Goal: Task Accomplishment & Management: Manage account settings

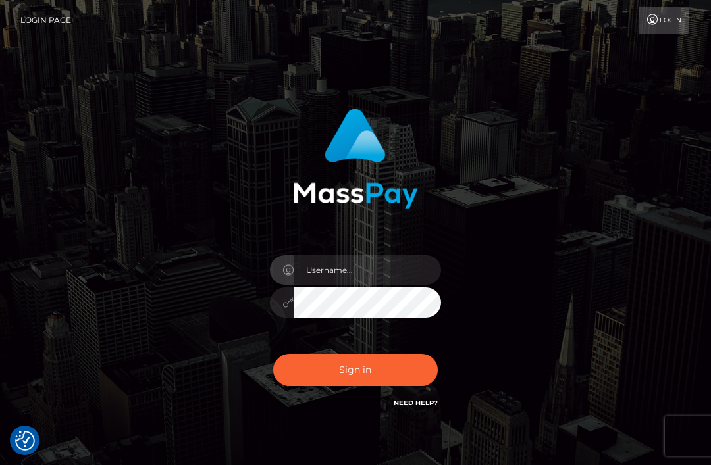
scroll to position [148, 0]
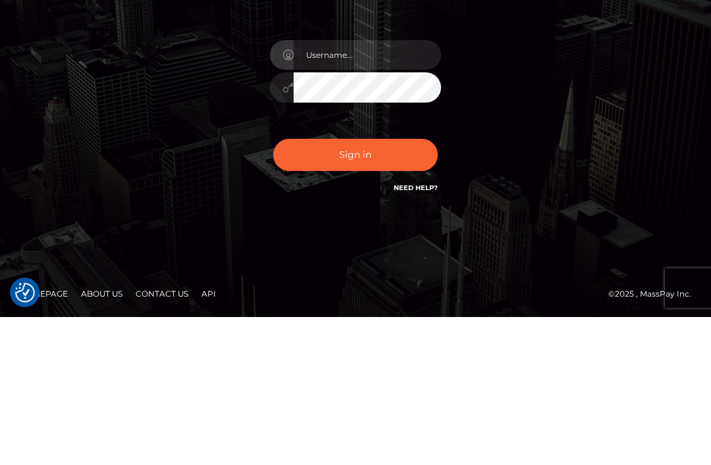
click at [381, 188] on input "text" at bounding box center [366, 203] width 147 height 30
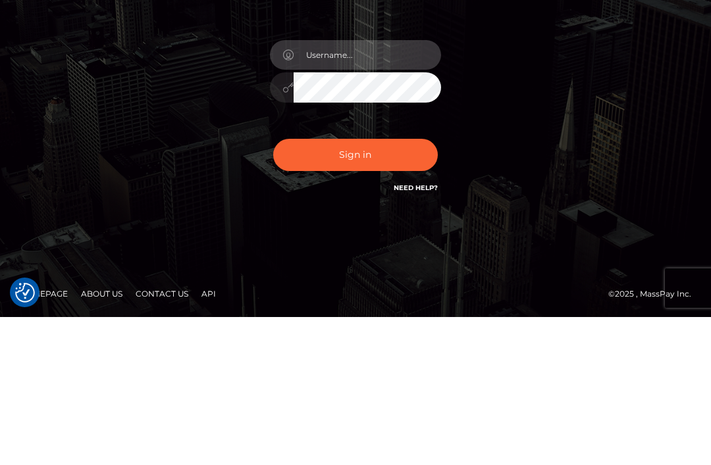
type input "info@6352spa.com"
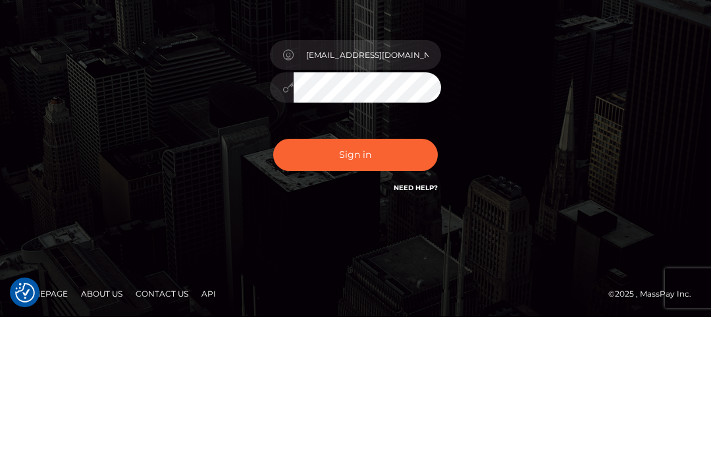
scroll to position [66, 0]
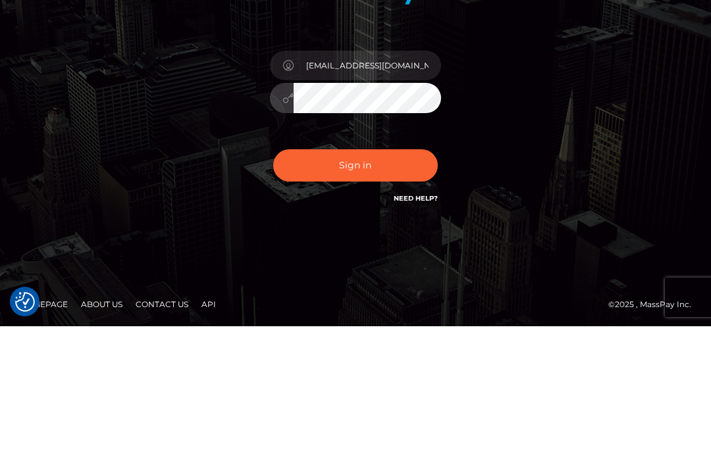
click at [368, 288] on button "Sign in" at bounding box center [355, 304] width 164 height 32
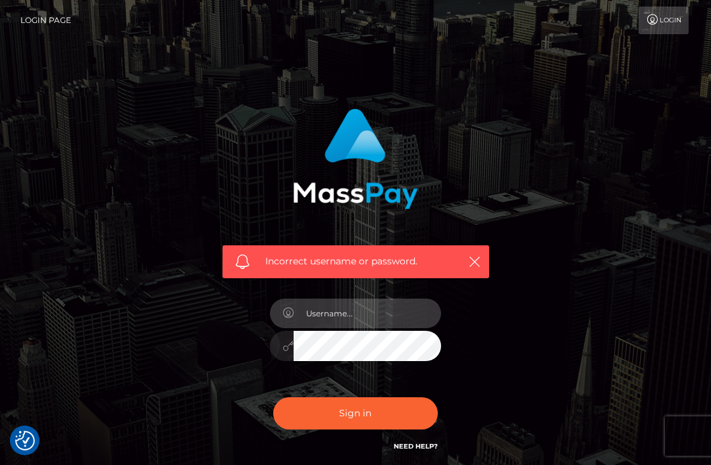
scroll to position [7, 0]
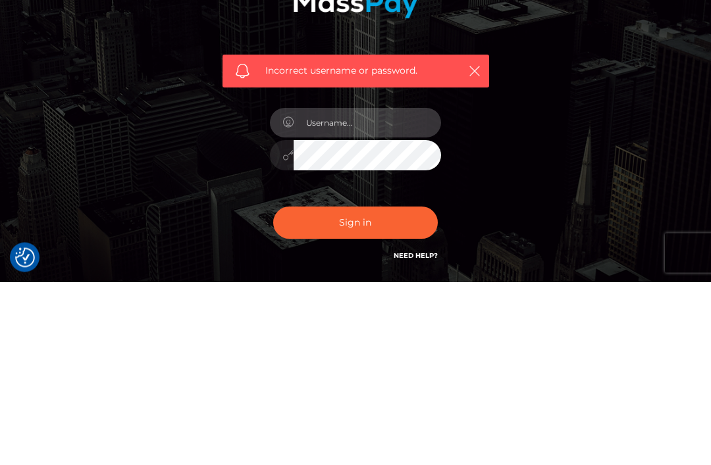
click at [374, 291] on input "text" at bounding box center [366, 306] width 147 height 30
type input "neka_Hudson@yahoo.com"
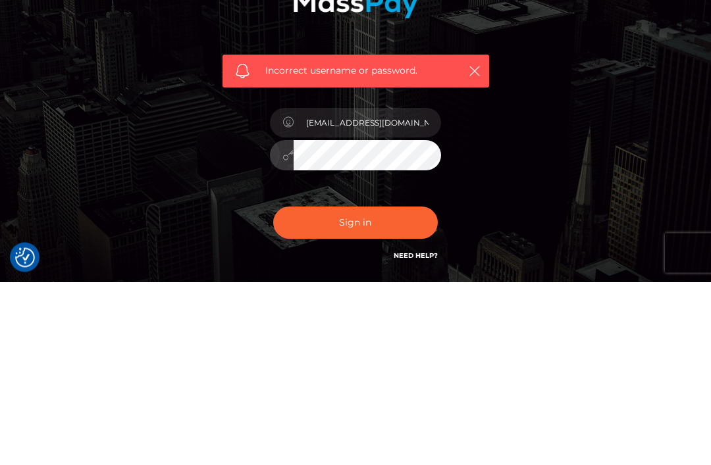
click at [355, 390] on button "Sign in" at bounding box center [355, 406] width 164 height 32
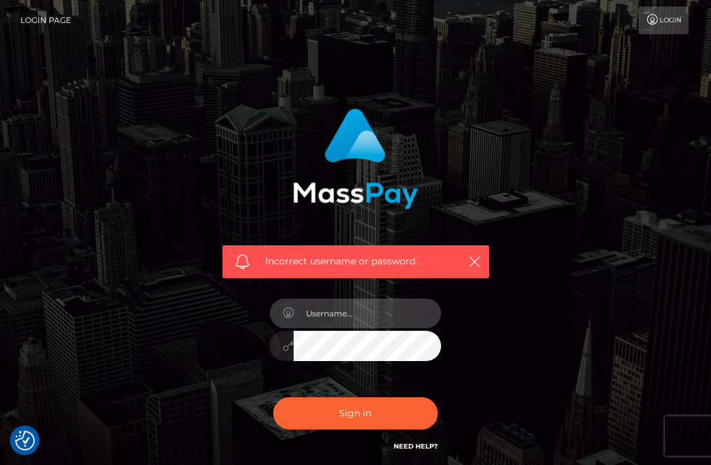
scroll to position [7, 0]
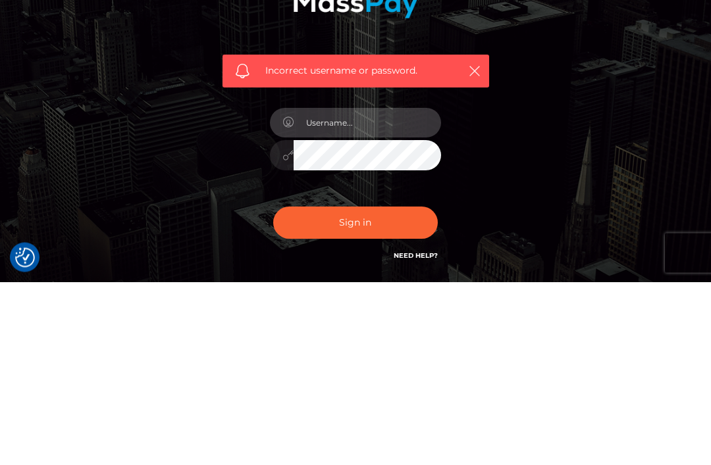
click at [367, 291] on input "text" at bounding box center [366, 306] width 147 height 30
click at [370, 291] on input "text" at bounding box center [366, 306] width 147 height 30
type input "info@6352spa.com"
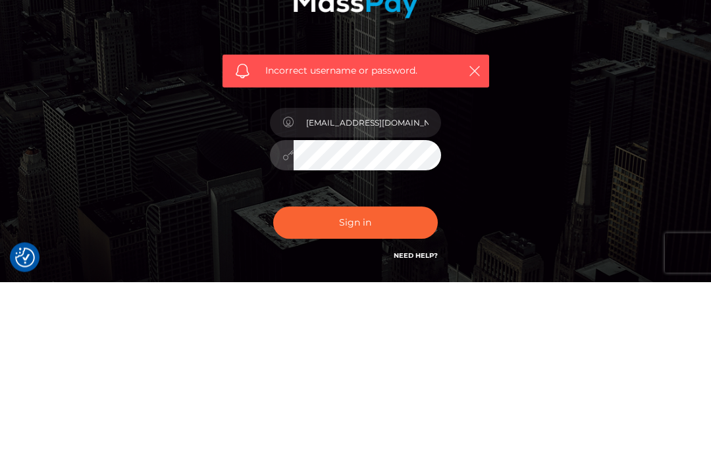
click at [355, 390] on button "Sign in" at bounding box center [355, 406] width 164 height 32
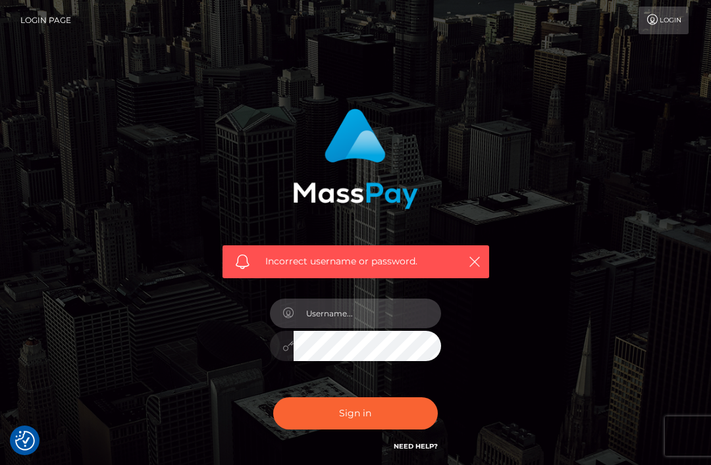
scroll to position [7, 0]
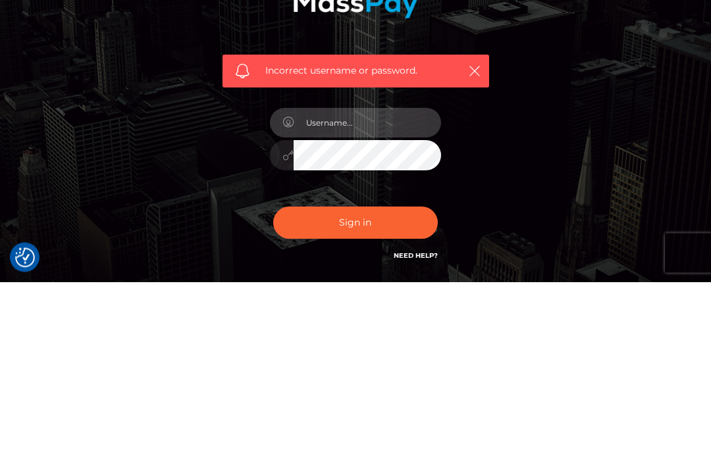
type input "info@6352spa.com"
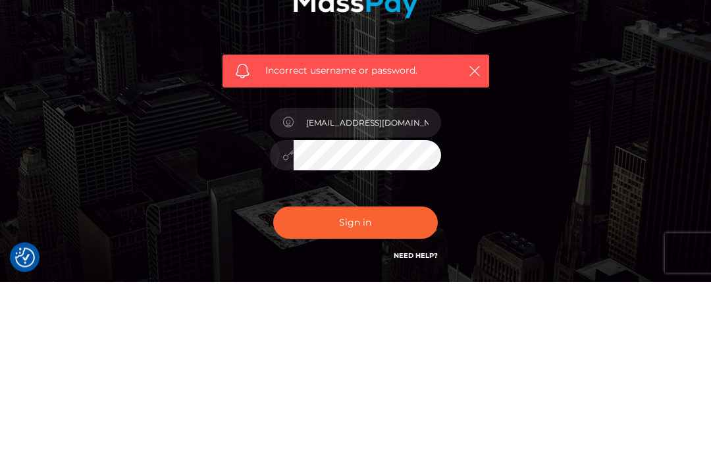
scroll to position [109, 0]
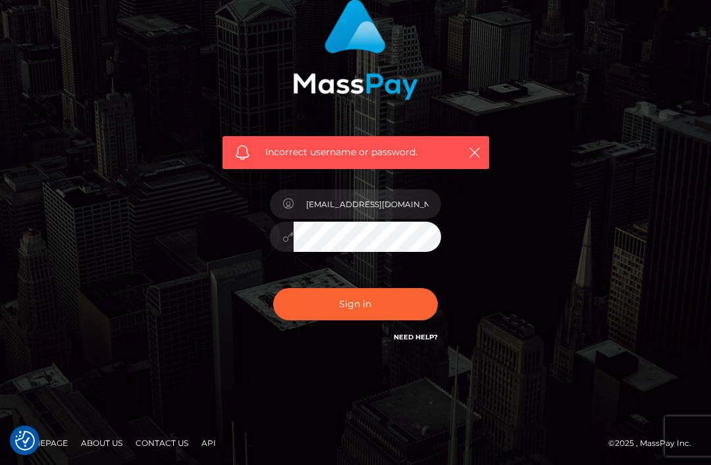
click at [361, 309] on button "Sign in" at bounding box center [355, 304] width 164 height 32
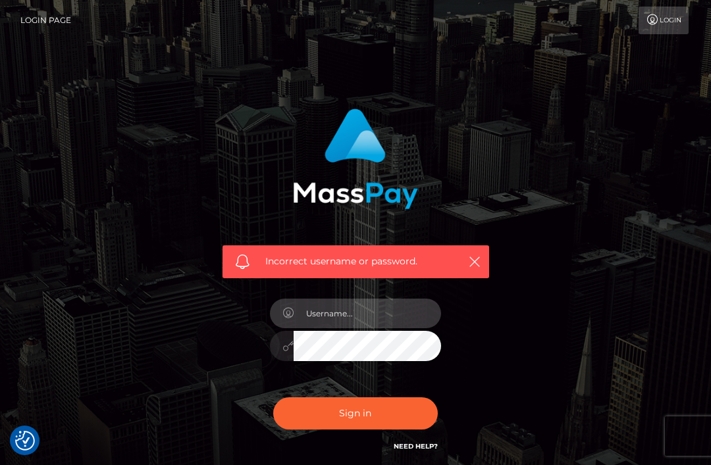
scroll to position [7, 0]
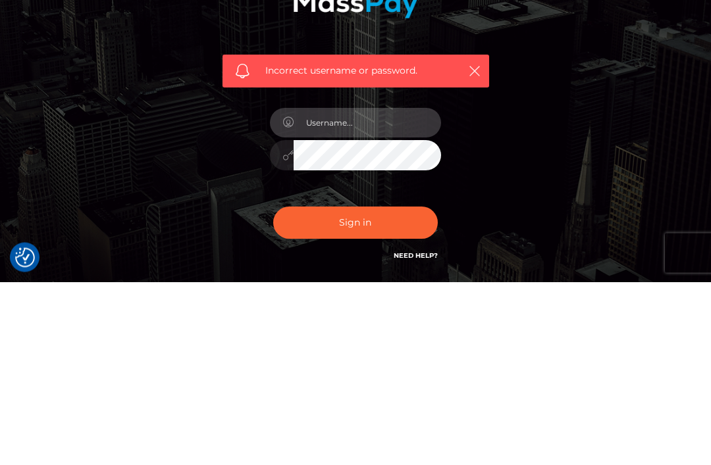
click at [374, 291] on input "text" at bounding box center [366, 306] width 147 height 30
type input "info@6352spa.com"
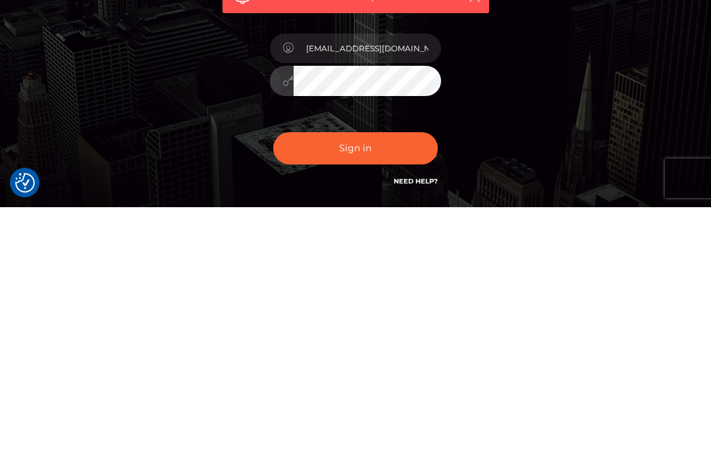
click at [357, 390] on button "Sign in" at bounding box center [355, 406] width 164 height 32
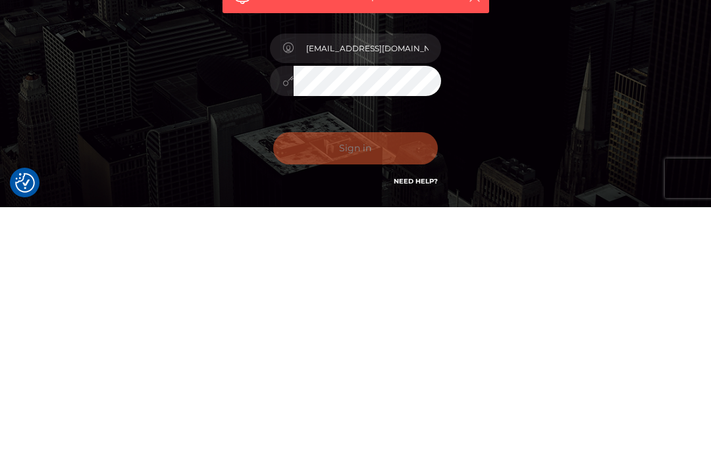
scroll to position [109, 0]
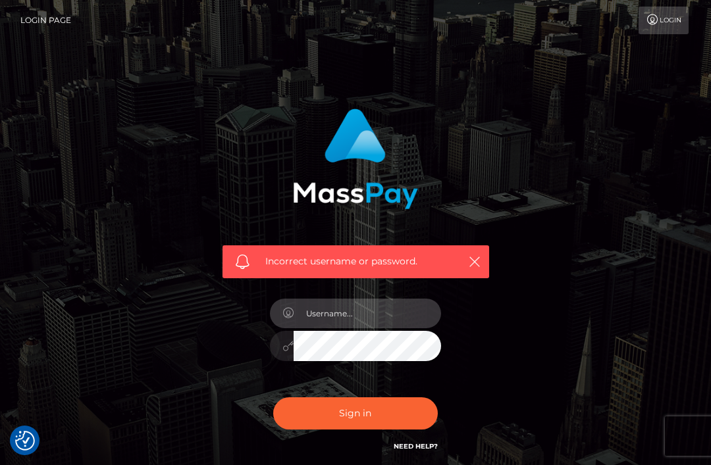
scroll to position [7, 0]
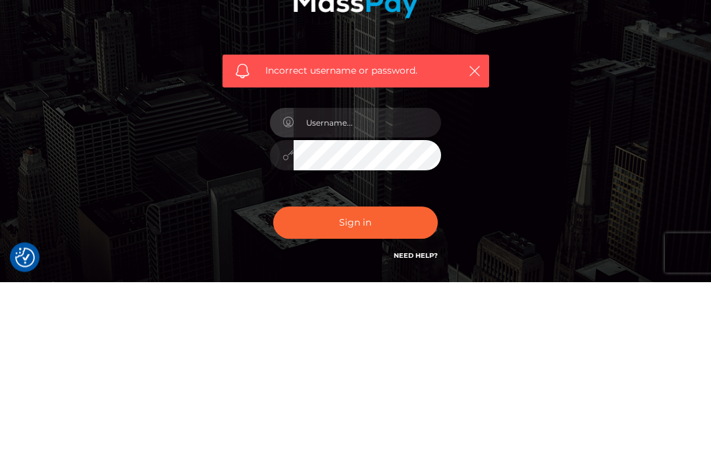
click at [472, 248] on icon "button" at bounding box center [474, 254] width 13 height 13
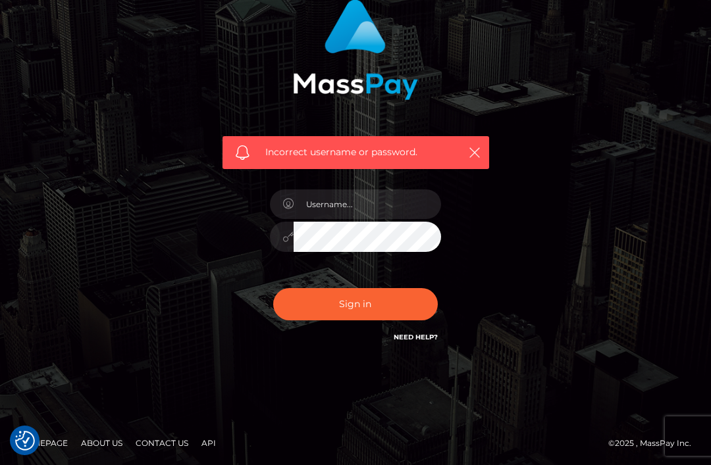
click at [470, 148] on icon "button" at bounding box center [474, 152] width 13 height 13
click at [468, 151] on icon "button" at bounding box center [474, 152] width 13 height 13
click at [471, 151] on icon "button" at bounding box center [474, 152] width 13 height 13
click at [469, 153] on icon "button" at bounding box center [474, 152] width 13 height 13
click at [469, 155] on icon "button" at bounding box center [474, 152] width 13 height 13
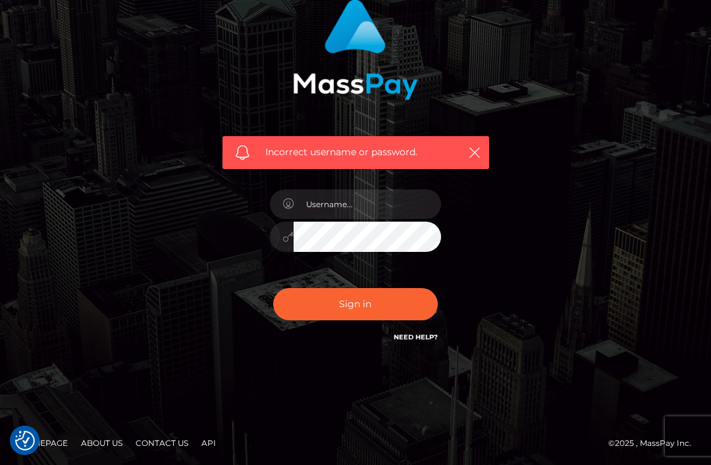
click at [478, 151] on icon "button" at bounding box center [474, 152] width 13 height 13
click at [429, 339] on link "Need Help?" at bounding box center [415, 337] width 44 height 9
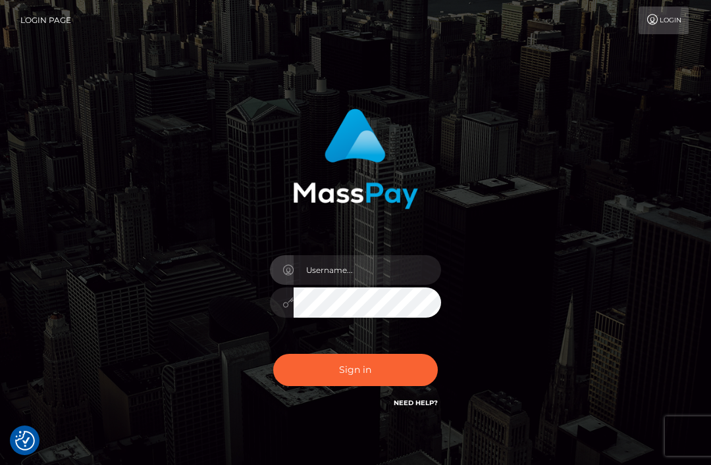
scroll to position [66, 0]
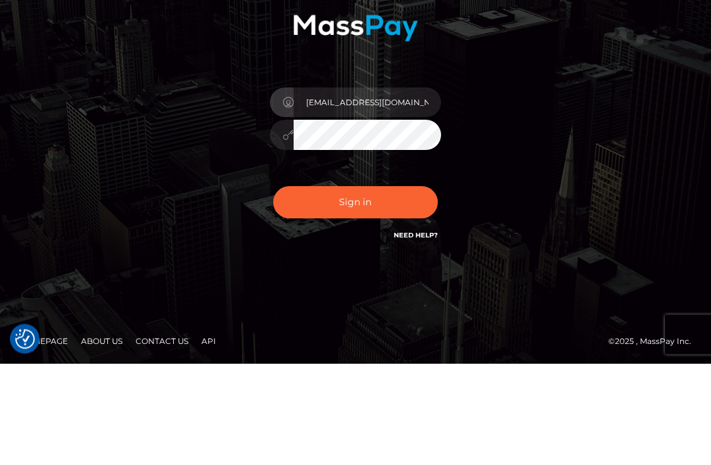
type input "[EMAIL_ADDRESS][DOMAIN_NAME]"
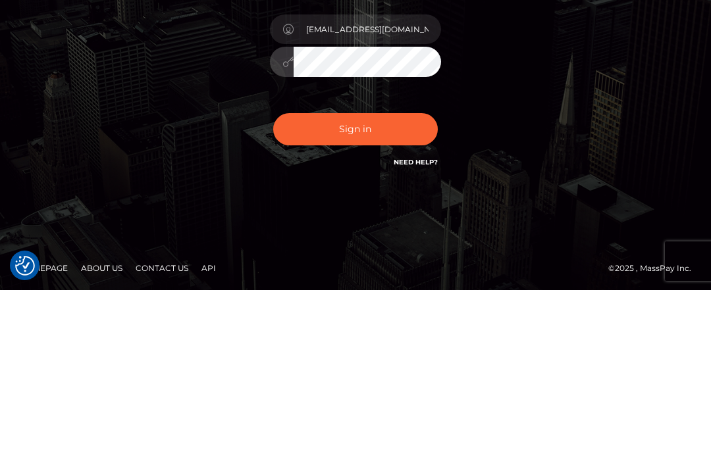
click at [355, 288] on button "Sign in" at bounding box center [355, 304] width 164 height 32
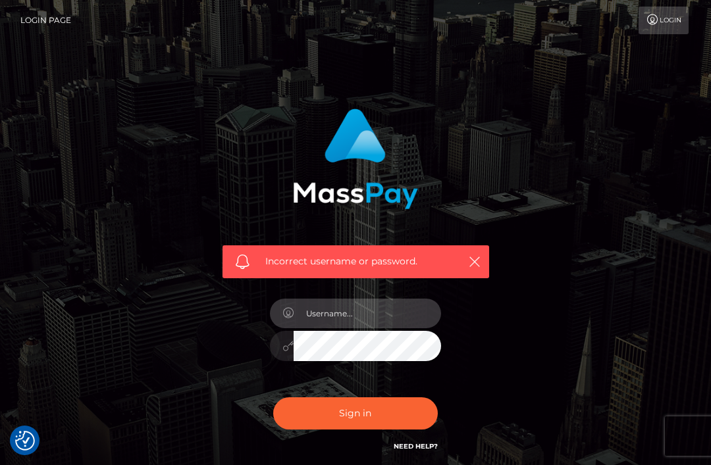
scroll to position [7, 0]
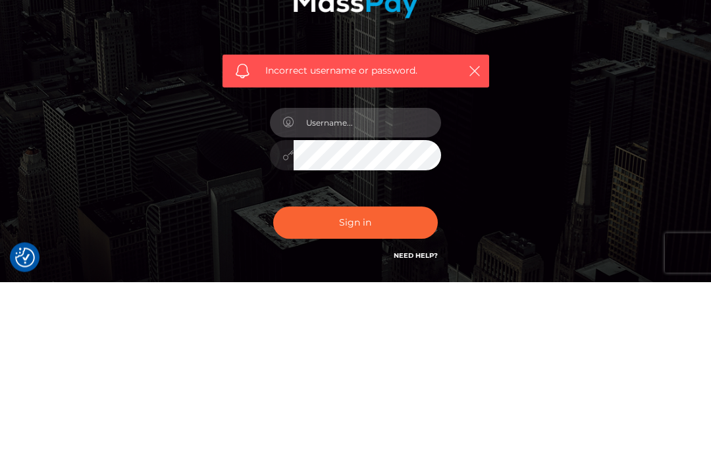
click at [375, 291] on input "text" at bounding box center [366, 306] width 147 height 30
type input "[EMAIL_ADDRESS][DOMAIN_NAME]"
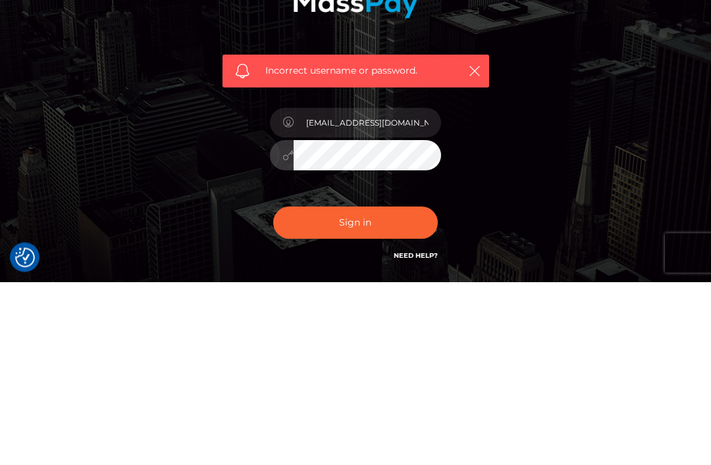
click at [355, 390] on button "Sign in" at bounding box center [355, 406] width 164 height 32
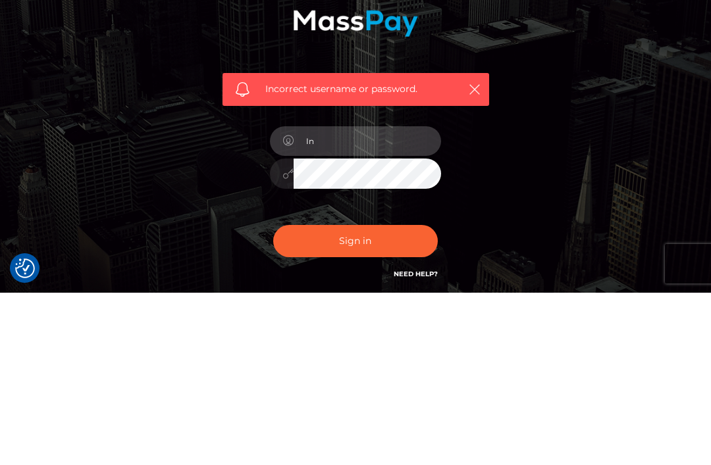
type input "I"
